Goal: Task Accomplishment & Management: Manage account settings

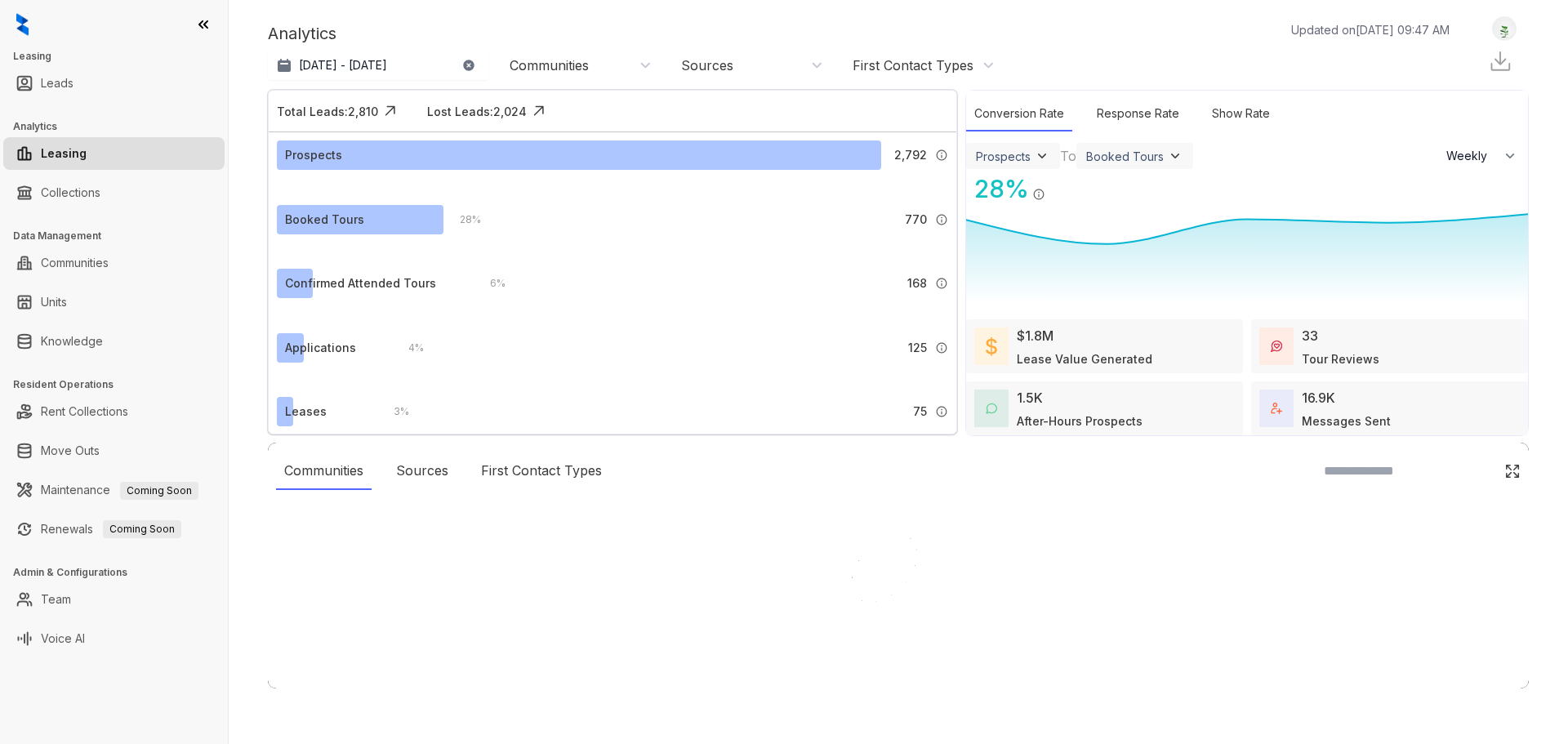
select select "******"
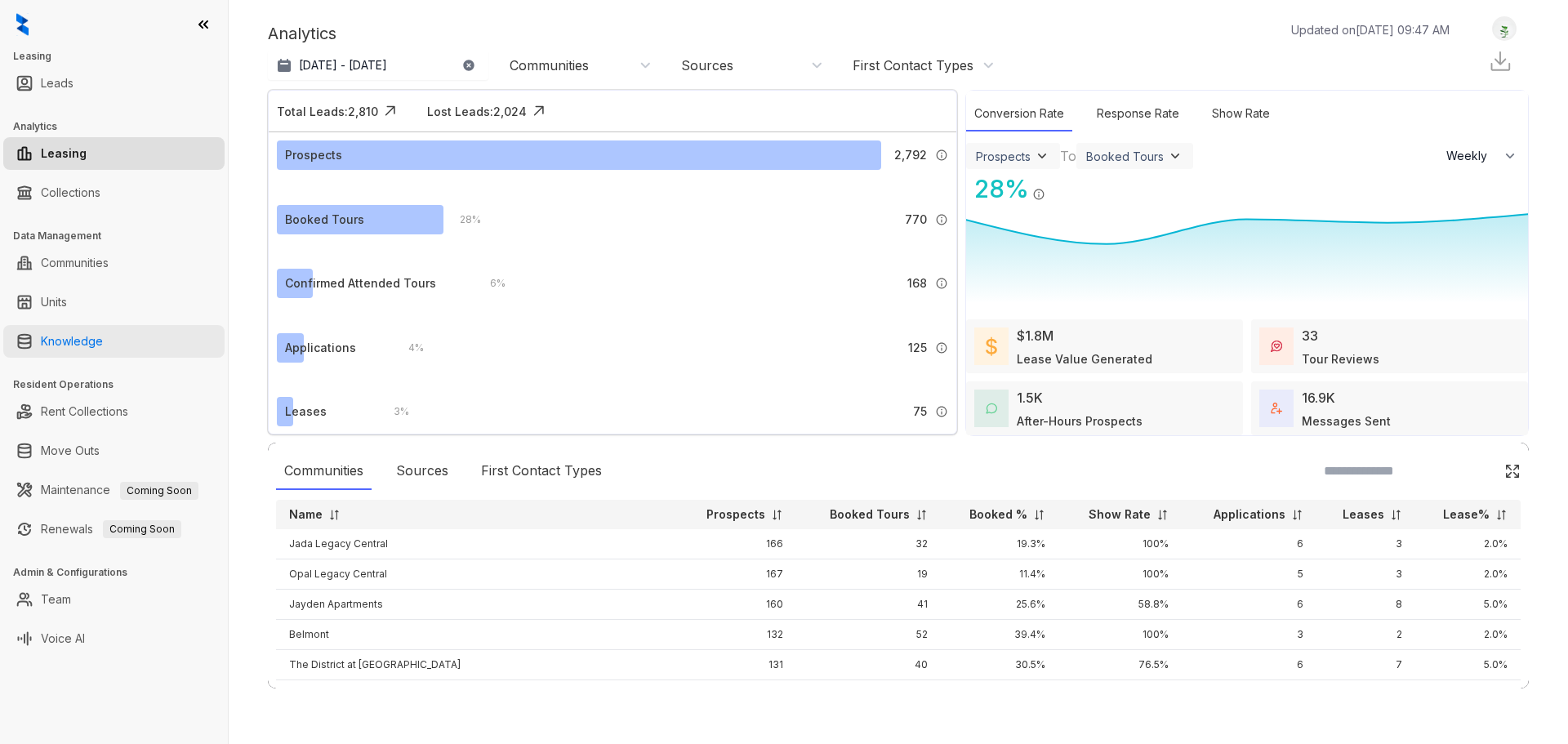
click at [58, 341] on link "Knowledge" at bounding box center [72, 341] width 62 height 32
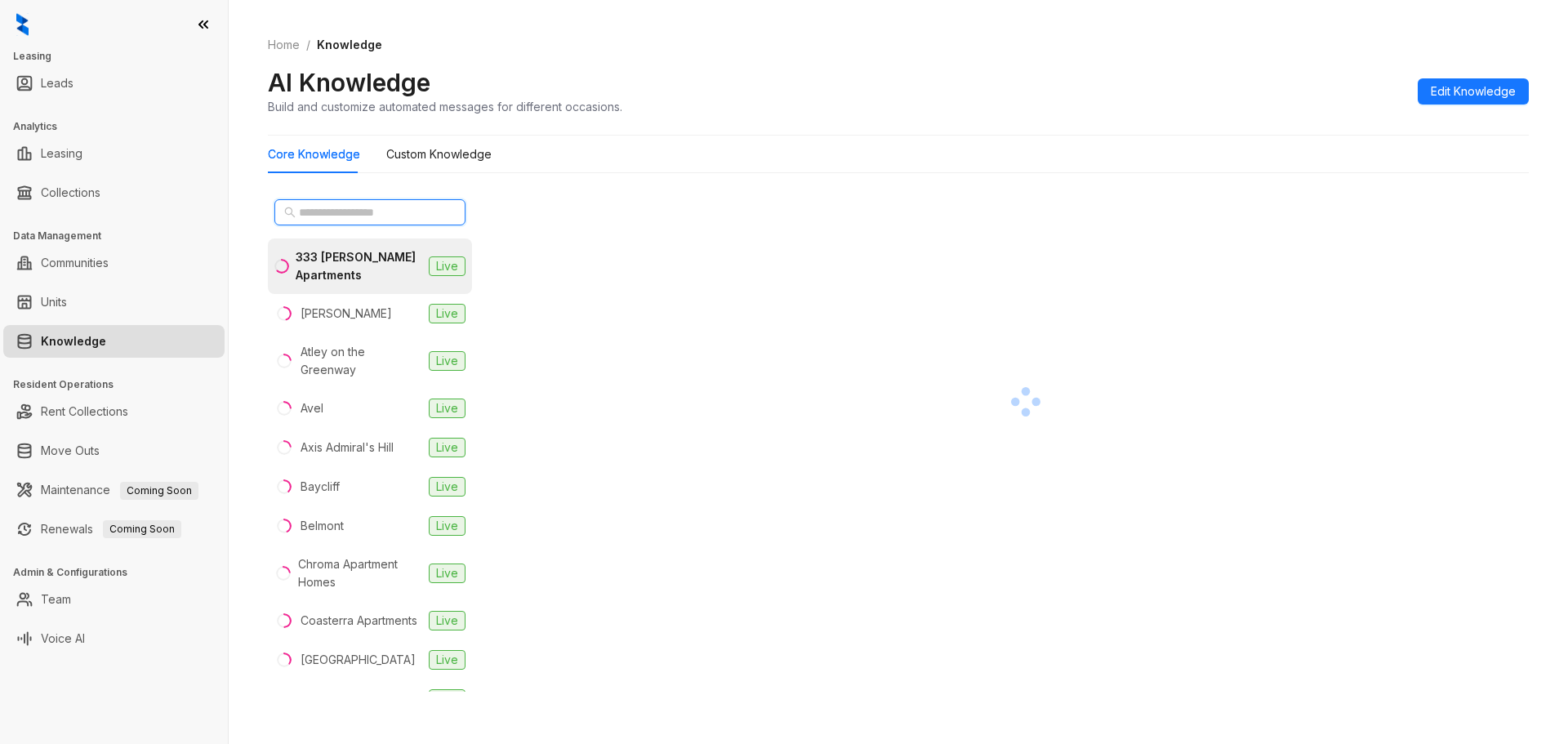
click at [338, 213] on input "text" at bounding box center [371, 212] width 144 height 18
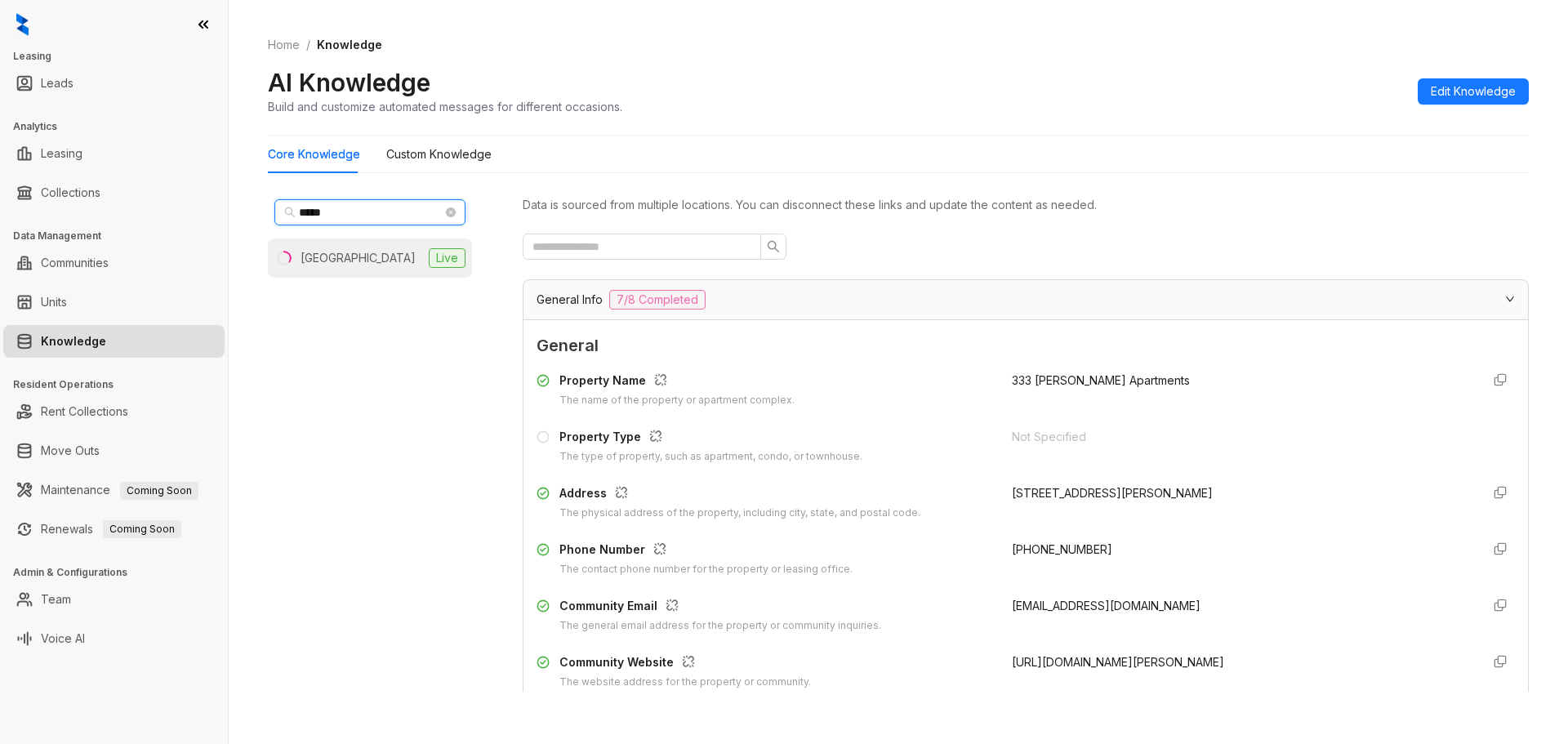
type input "*****"
click at [352, 258] on div "[GEOGRAPHIC_DATA]" at bounding box center [358, 258] width 115 height 18
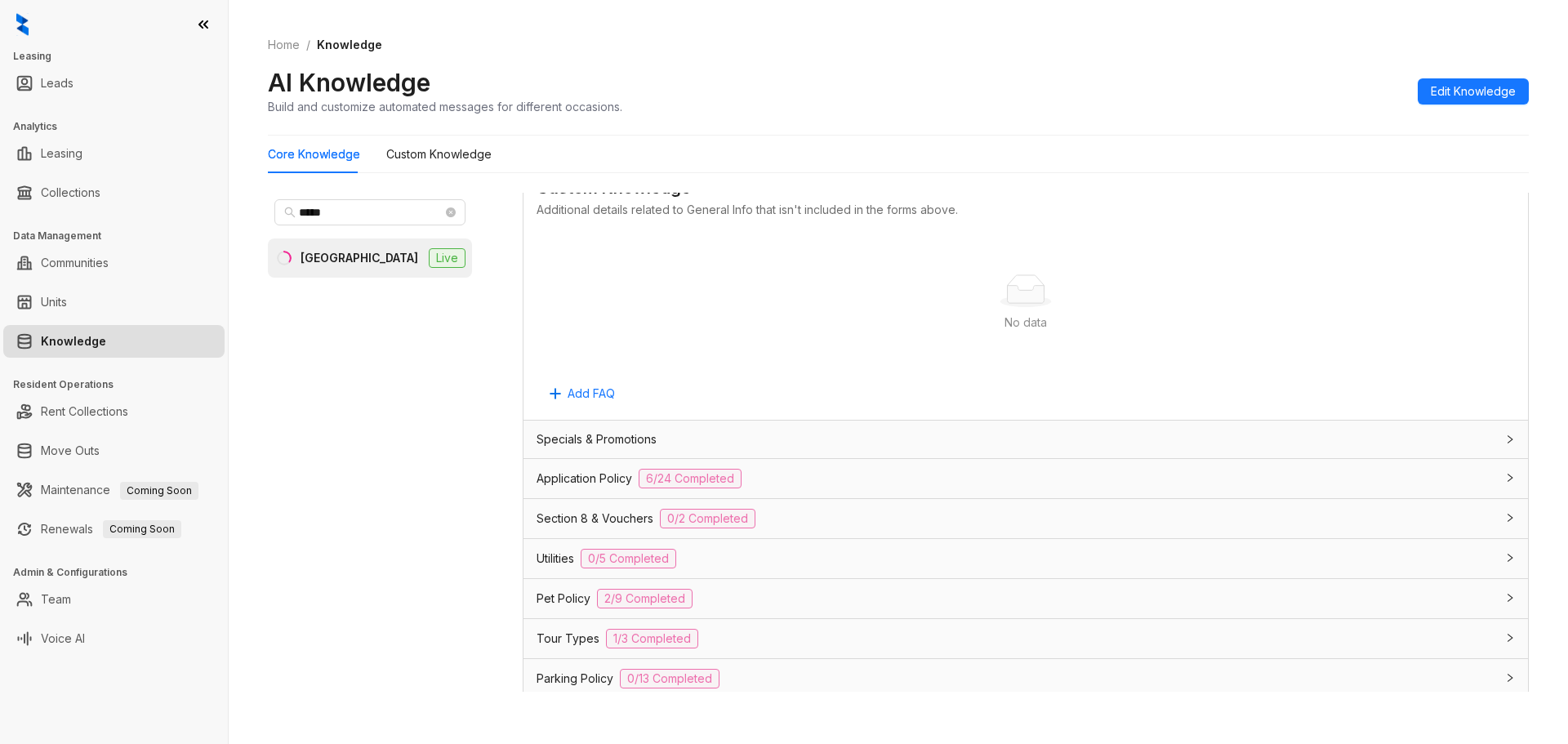
scroll to position [898, 0]
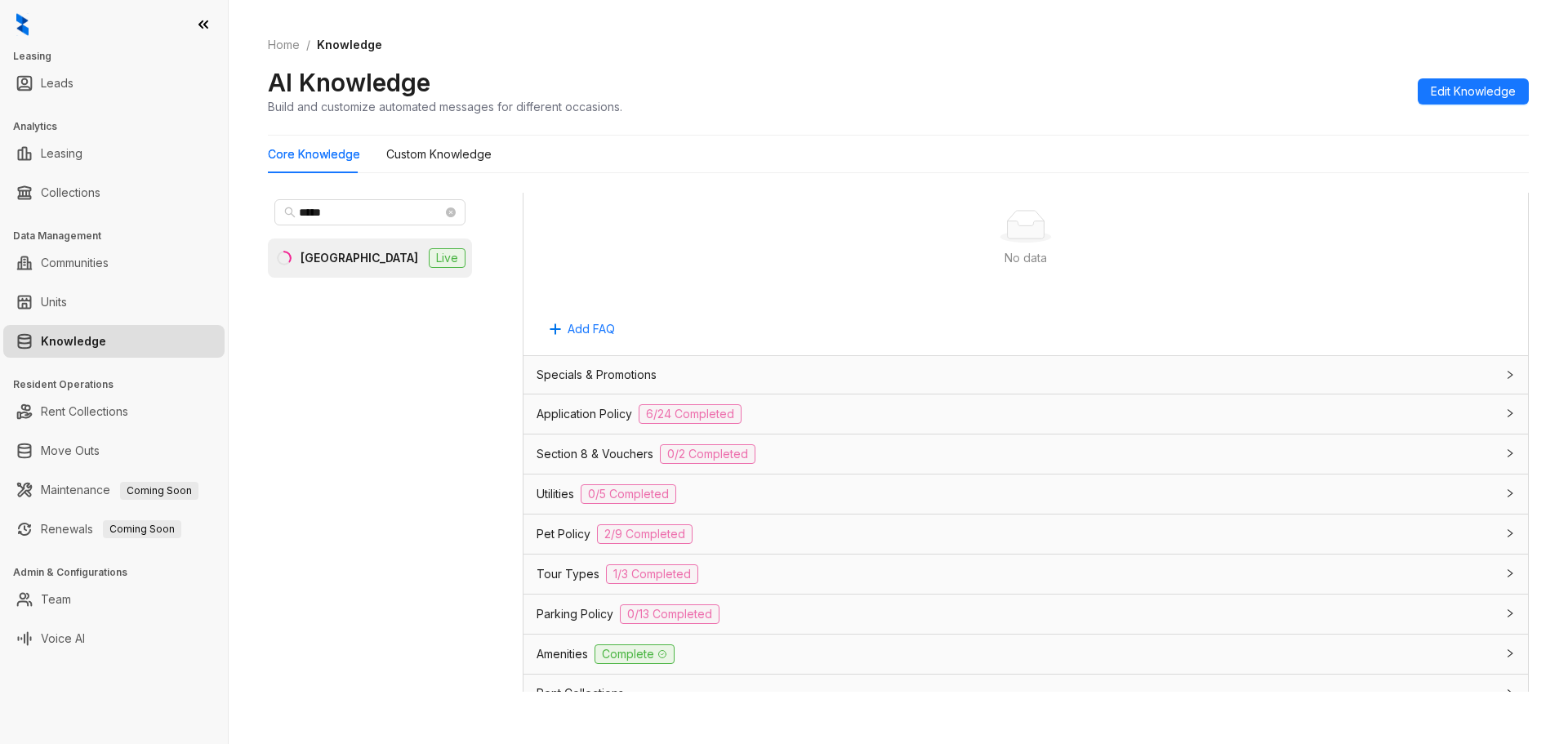
click at [764, 371] on div "Specials & Promotions" at bounding box center [1016, 374] width 959 height 18
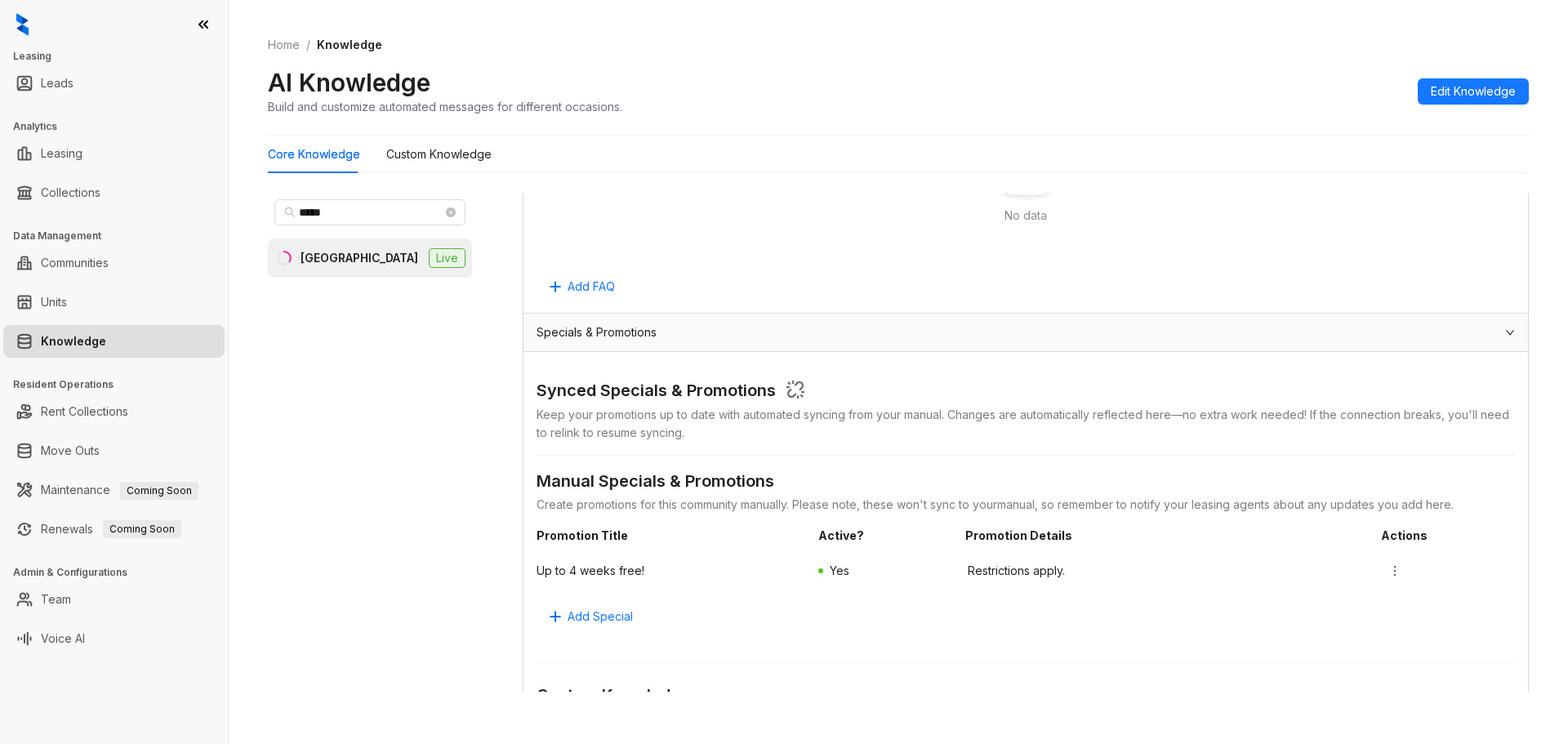
scroll to position [980, 0]
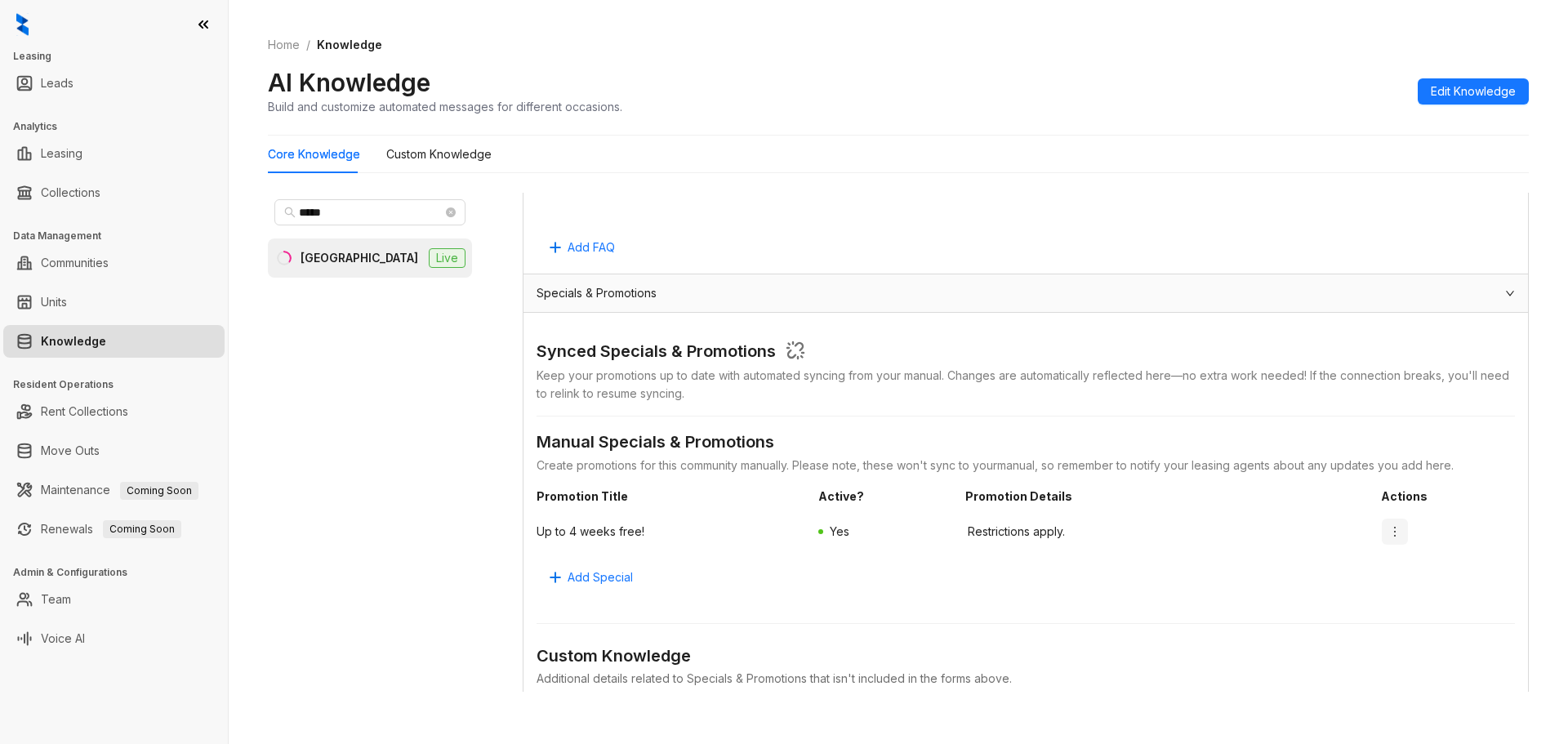
click at [1388, 530] on icon "more" at bounding box center [1394, 531] width 13 height 13
click at [1387, 564] on span "Edit" at bounding box center [1403, 564] width 58 height 18
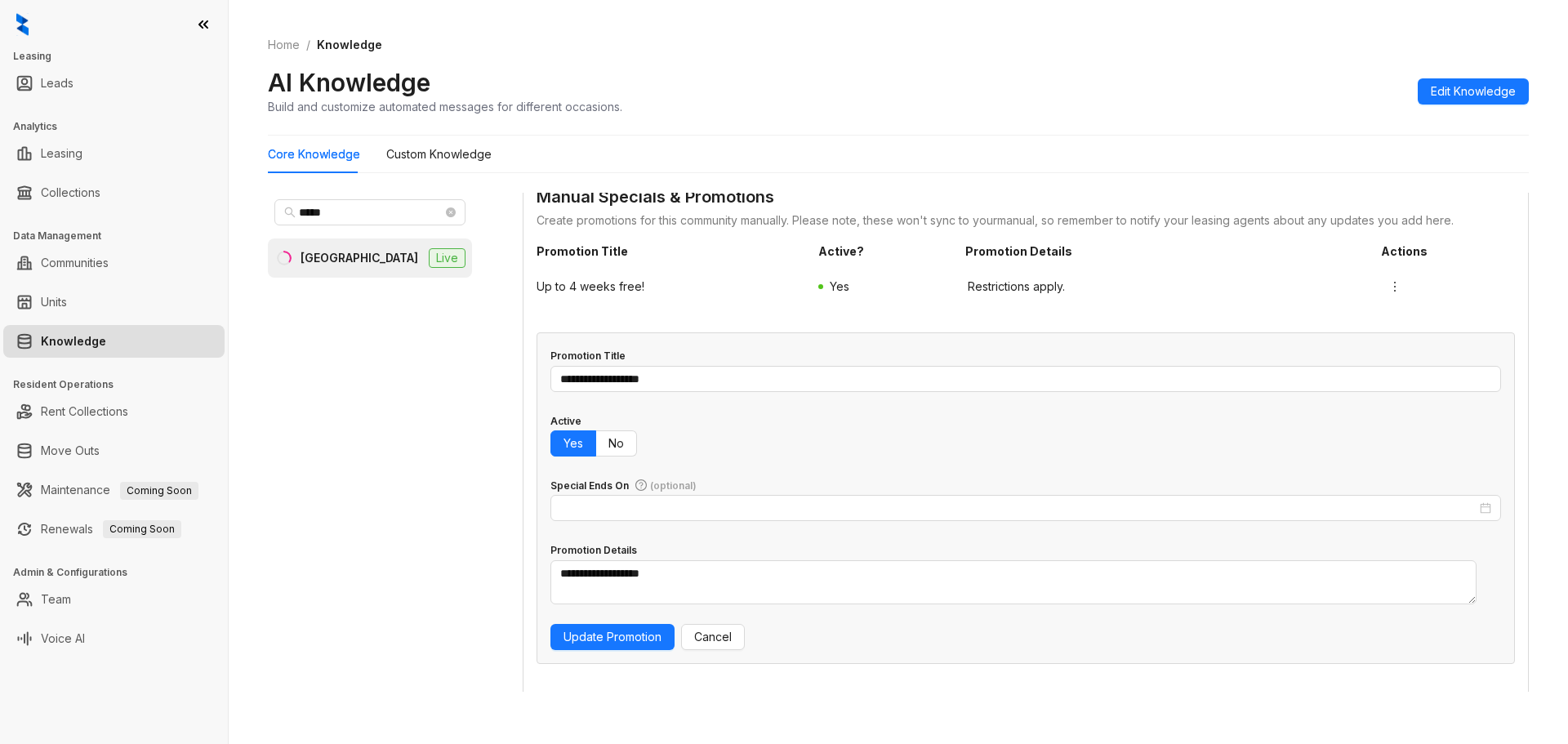
scroll to position [1307, 0]
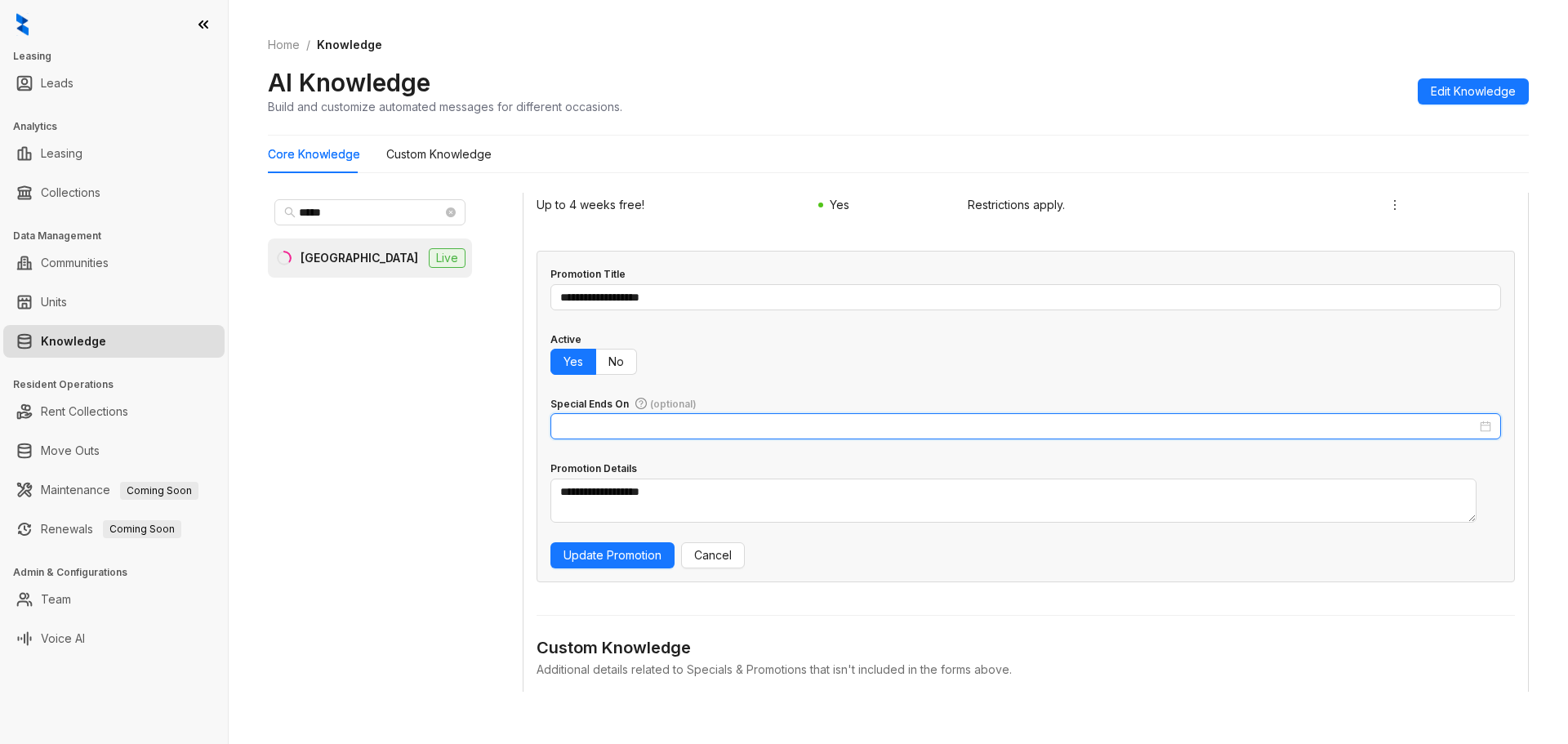
click at [642, 429] on input "Special Ends On (optional)" at bounding box center [1018, 426] width 916 height 18
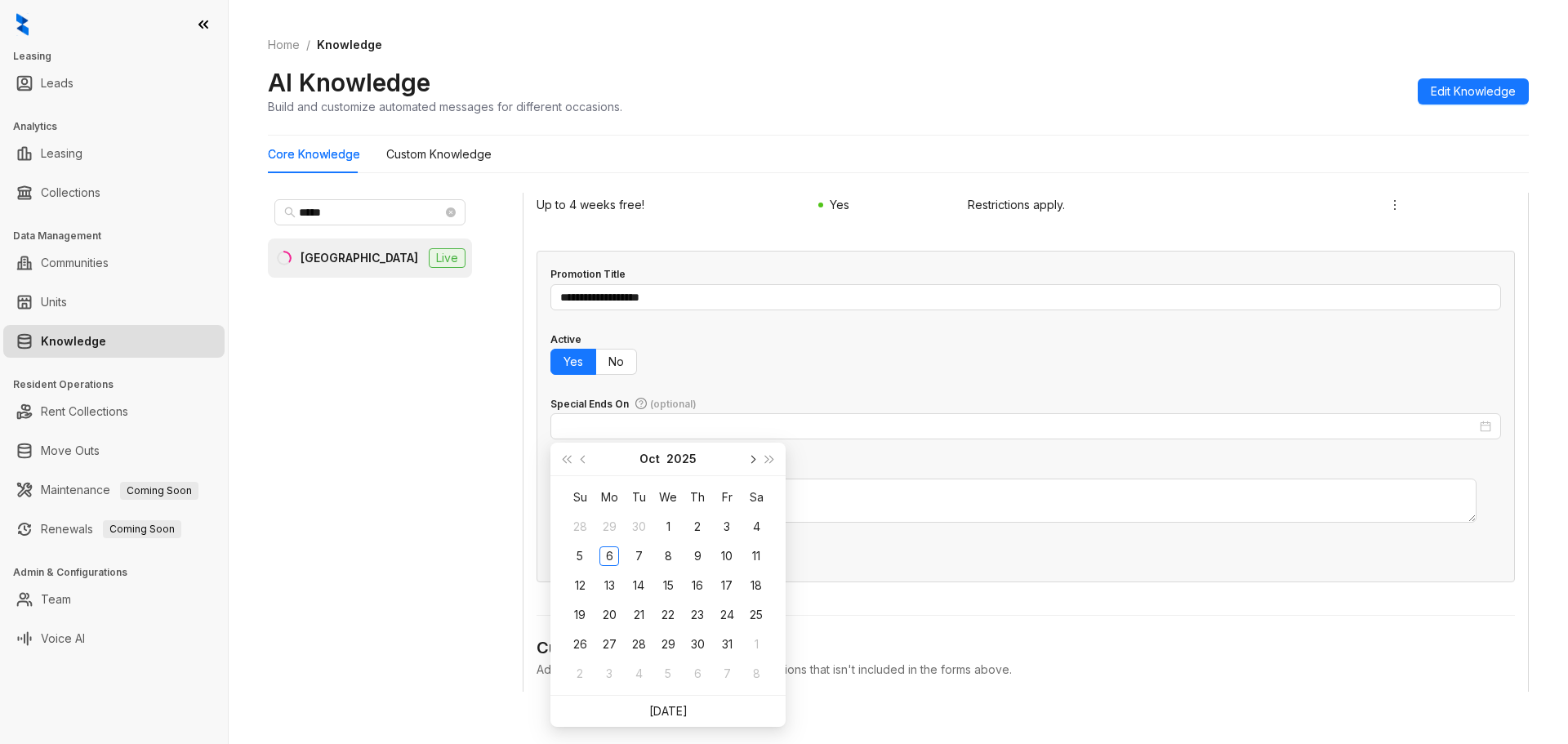
click at [749, 461] on button "next-year" at bounding box center [751, 458] width 18 height 32
type input "**********"
click at [578, 675] on div "30" at bounding box center [579, 673] width 19 height 19
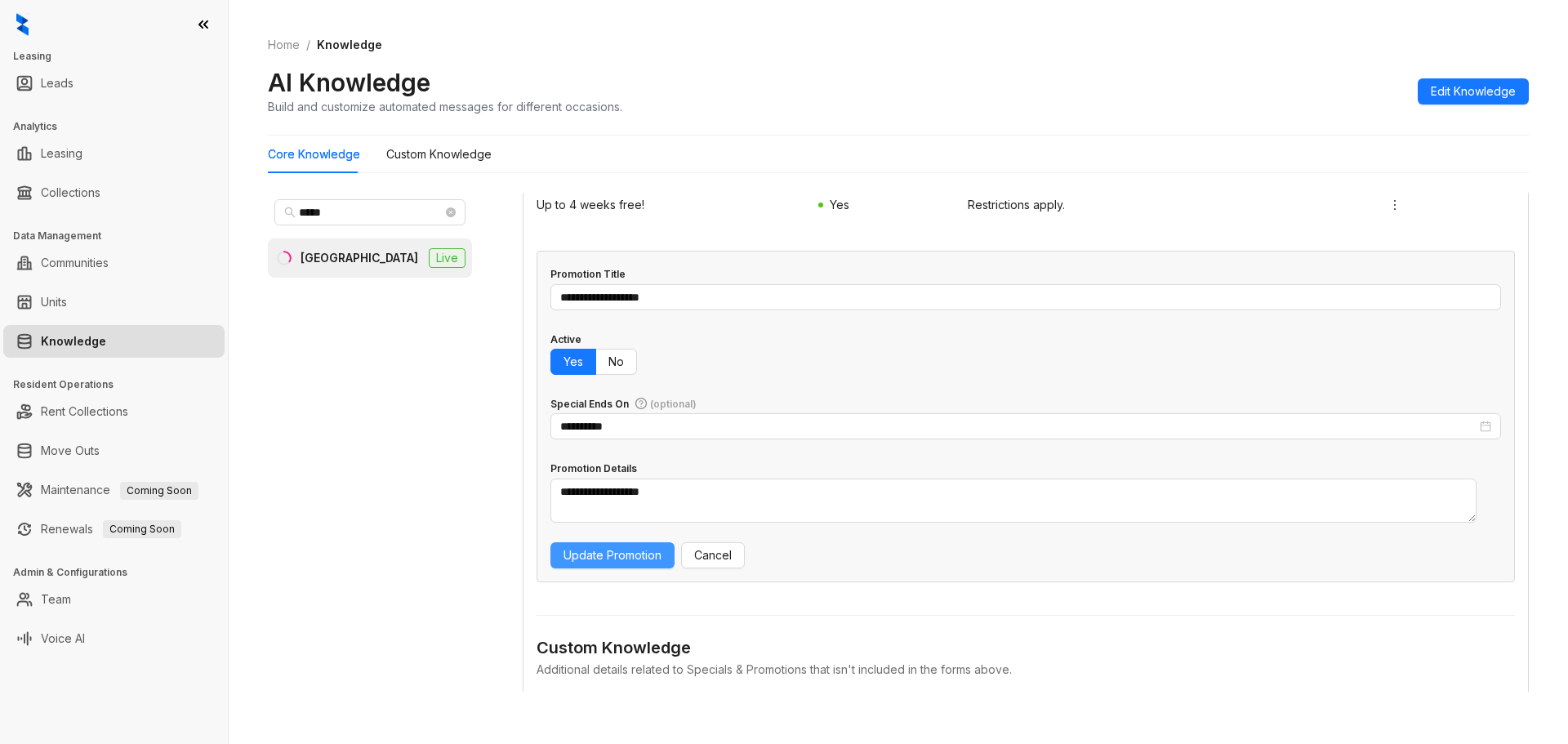
click at [603, 552] on span "Update Promotion" at bounding box center [613, 555] width 98 height 18
